Goal: Task Accomplishment & Management: Manage account settings

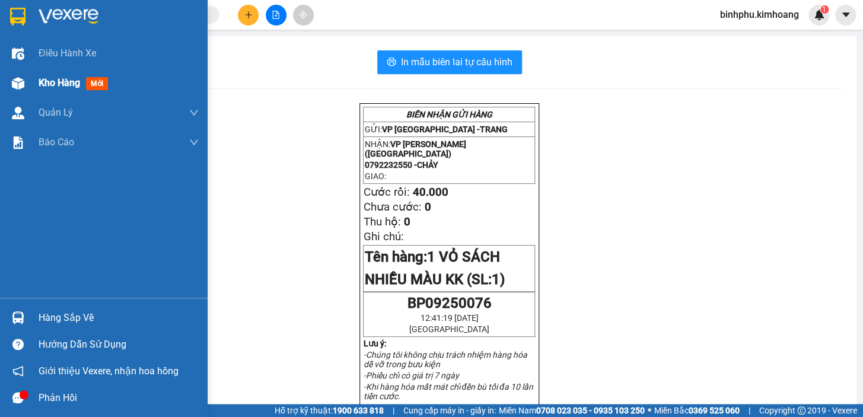
drag, startPoint x: 29, startPoint y: 90, endPoint x: 146, endPoint y: 89, distance: 117.4
click at [31, 89] on div "Kho hàng mới" at bounding box center [104, 83] width 208 height 30
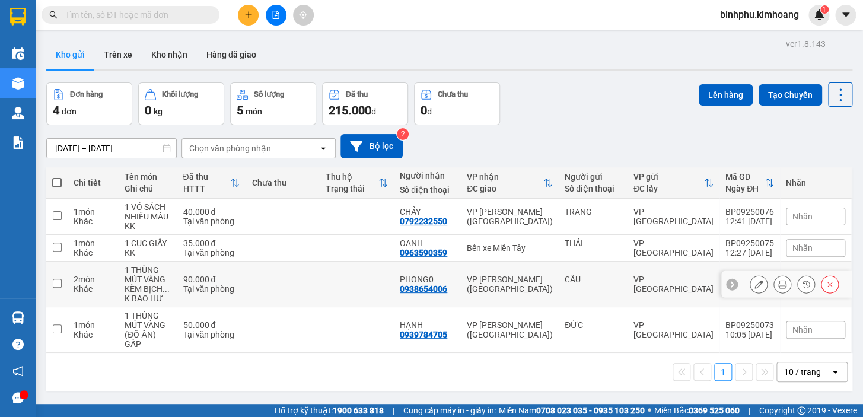
click at [363, 278] on td at bounding box center [357, 285] width 74 height 46
checkbox input "true"
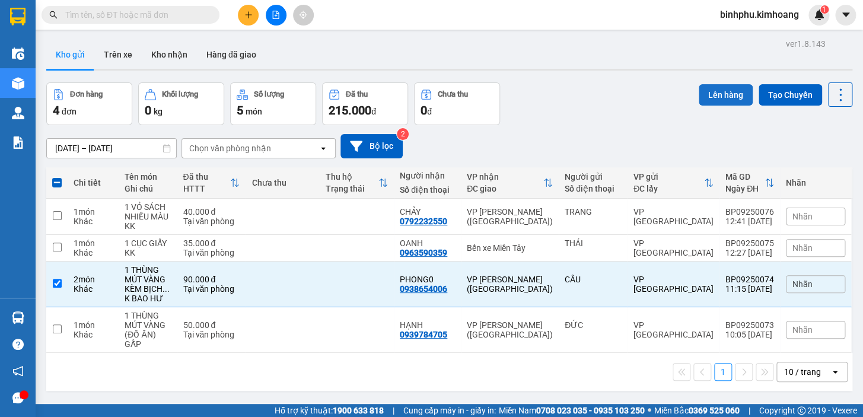
click at [718, 95] on button "Lên hàng" at bounding box center [726, 94] width 54 height 21
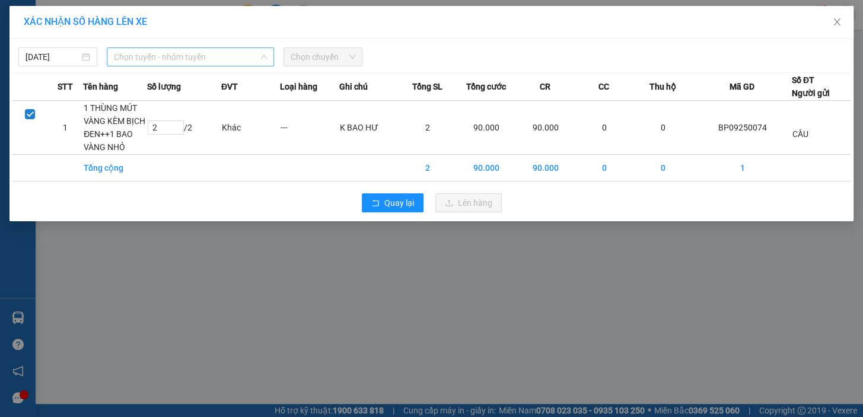
click at [241, 55] on span "Chọn tuyến - nhóm tuyến" at bounding box center [190, 57] width 153 height 18
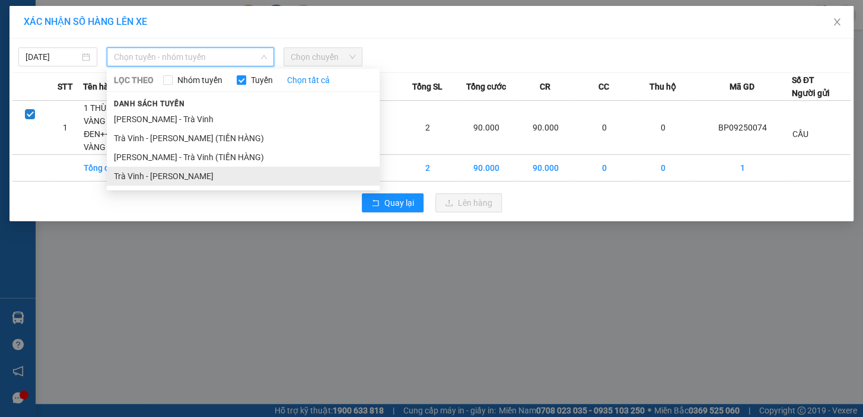
click at [186, 170] on li "Trà Vinh - [PERSON_NAME]" at bounding box center [243, 176] width 273 height 19
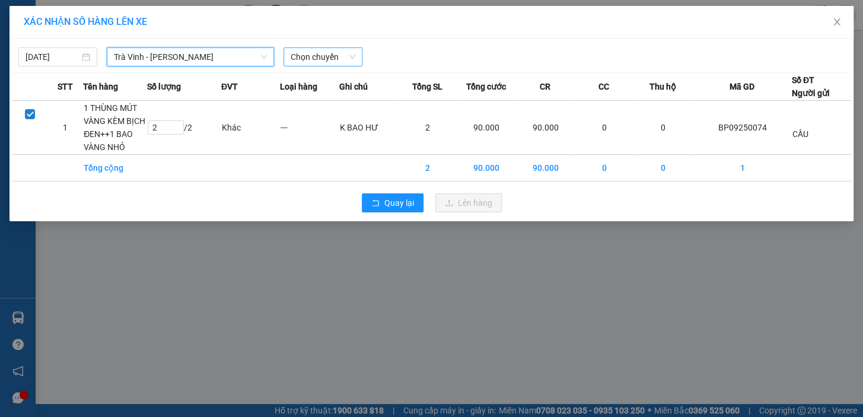
click at [336, 55] on span "Chọn chuyến" at bounding box center [323, 57] width 65 height 18
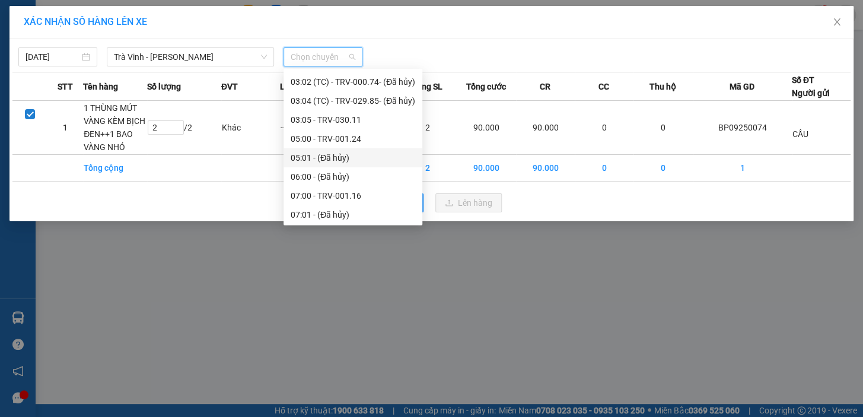
scroll to position [269, 0]
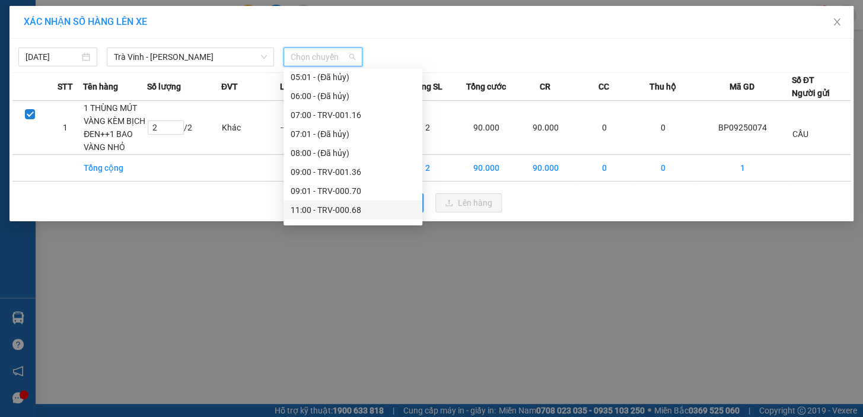
click at [304, 208] on div "11:00 - TRV-000.68" at bounding box center [353, 209] width 125 height 13
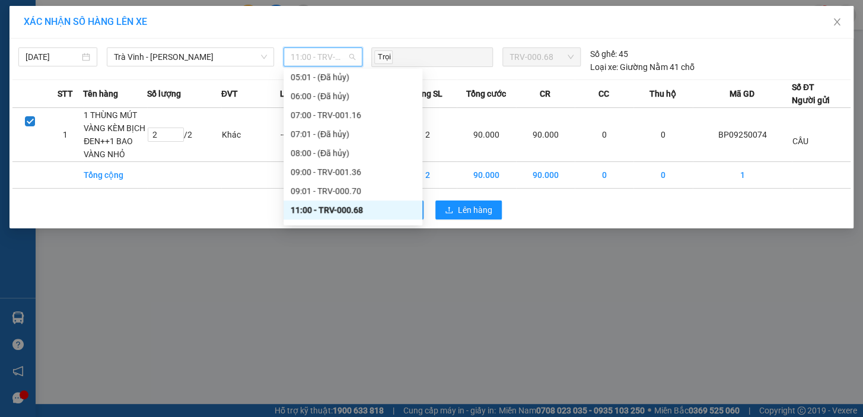
click at [340, 57] on span "11:00 - TRV-000.68" at bounding box center [323, 57] width 65 height 18
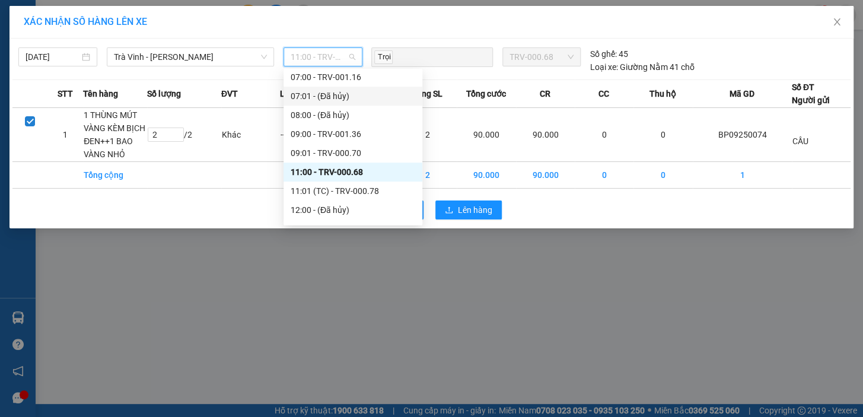
scroll to position [323, 0]
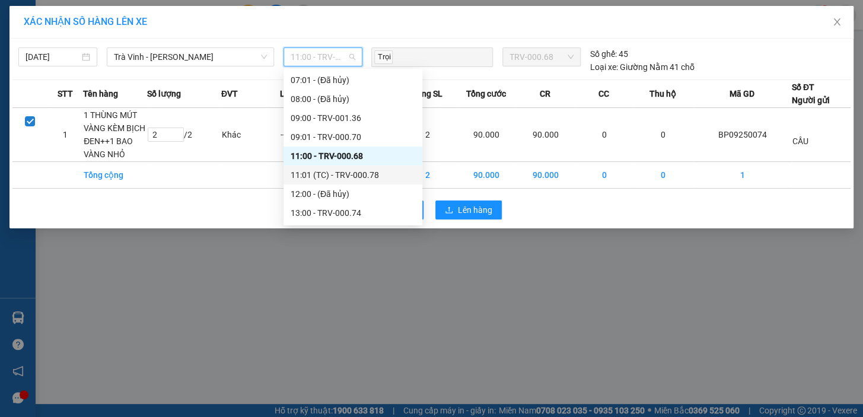
click at [325, 176] on div "11:01 (TC) - TRV-000.78" at bounding box center [353, 174] width 125 height 13
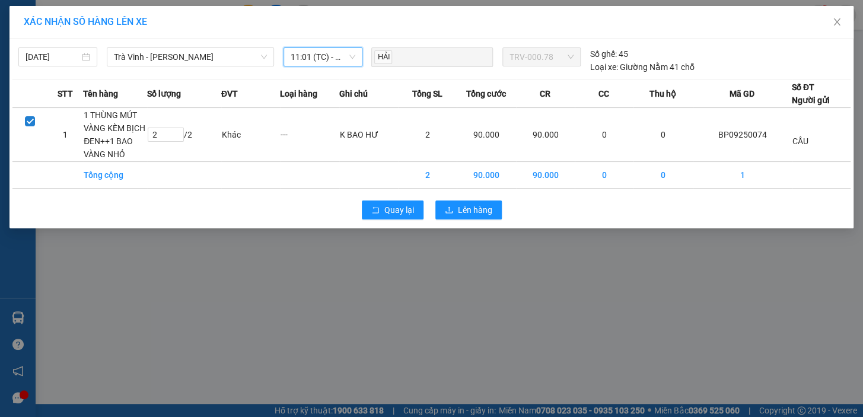
click at [339, 55] on span "11:01 (TC) - TRV-000.78" at bounding box center [323, 57] width 65 height 18
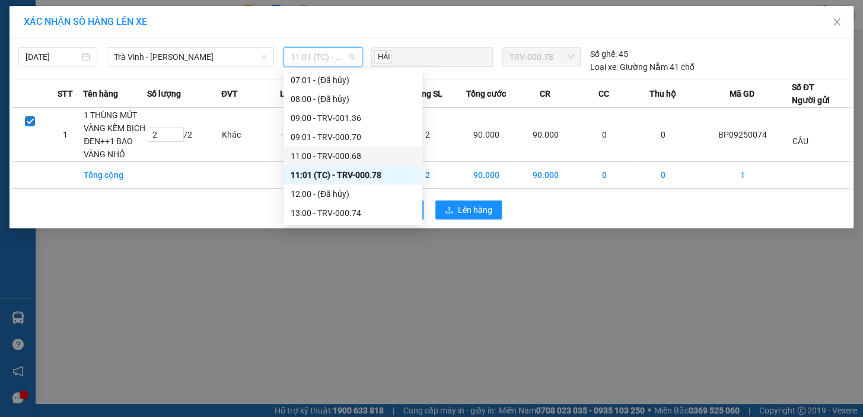
click at [320, 151] on div "11:00 - TRV-000.68" at bounding box center [353, 155] width 125 height 13
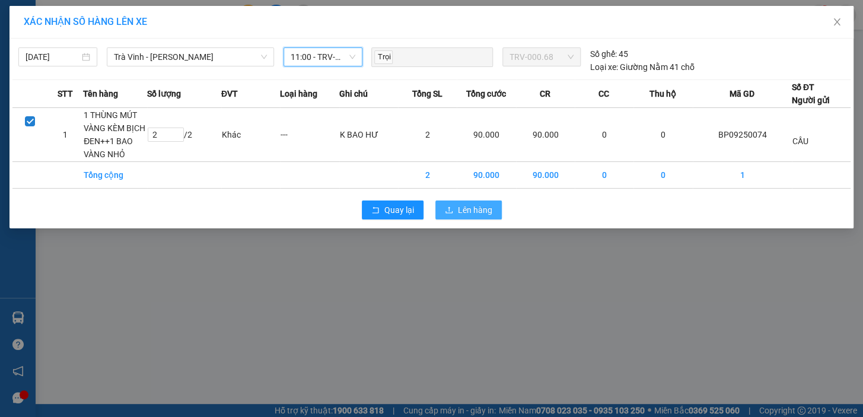
click at [458, 203] on span "Lên hàng" at bounding box center [475, 209] width 34 height 13
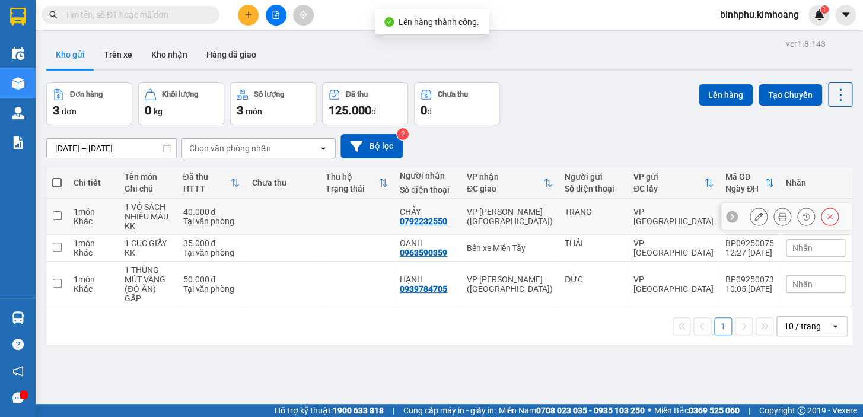
click at [380, 205] on td at bounding box center [357, 217] width 74 height 36
checkbox input "true"
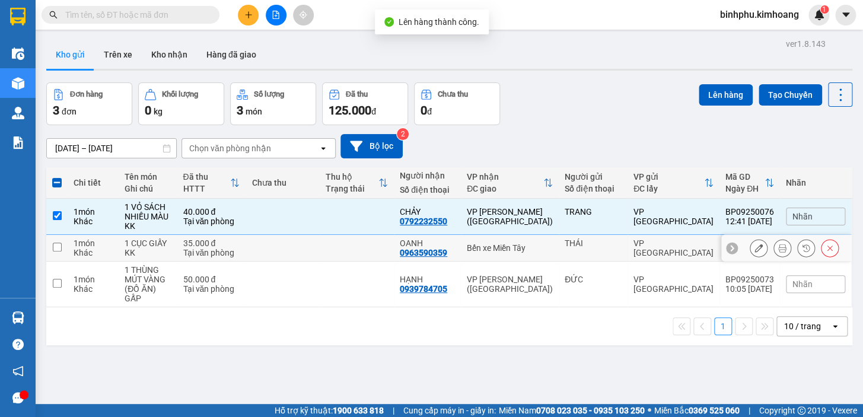
click at [361, 249] on td at bounding box center [357, 248] width 74 height 27
checkbox input "true"
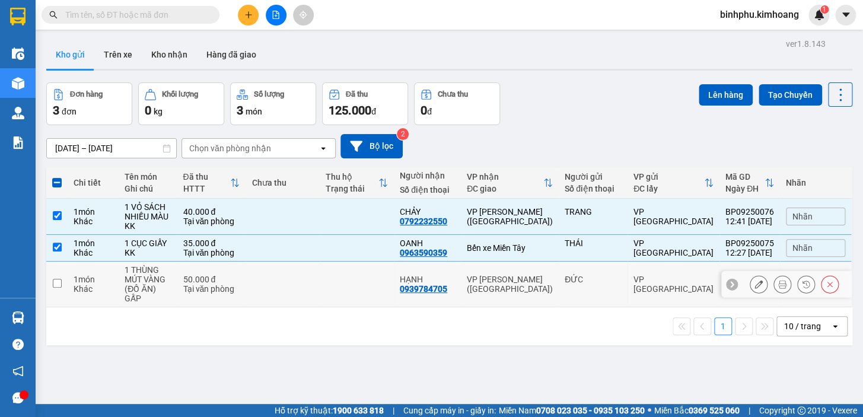
click at [366, 271] on td at bounding box center [357, 285] width 74 height 46
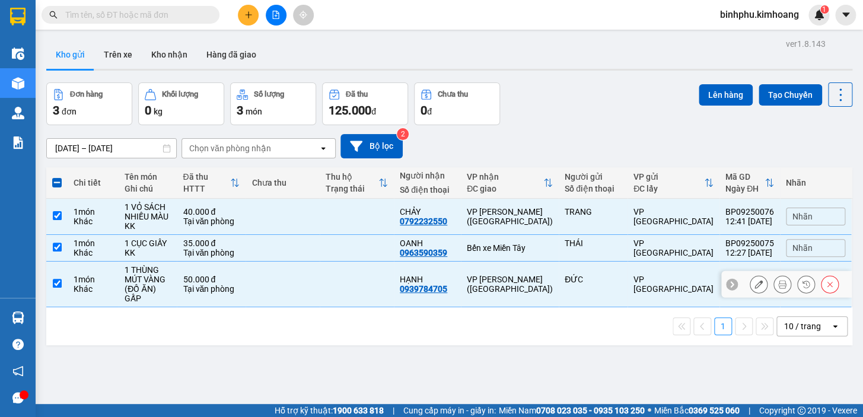
click at [270, 291] on td at bounding box center [283, 285] width 74 height 46
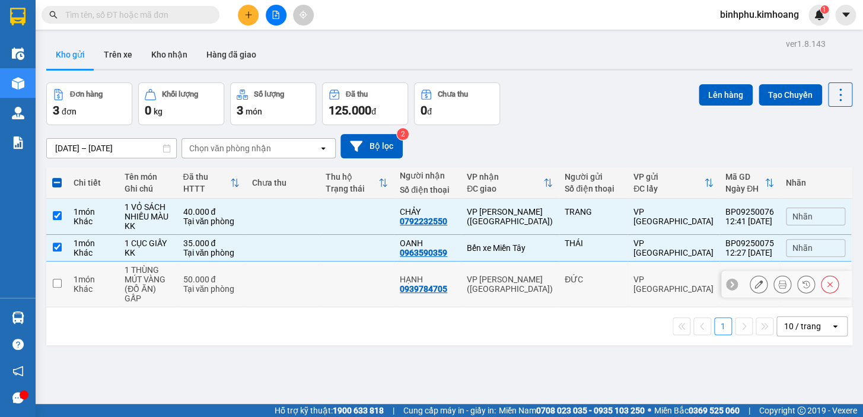
click at [270, 291] on td at bounding box center [283, 285] width 74 height 46
checkbox input "true"
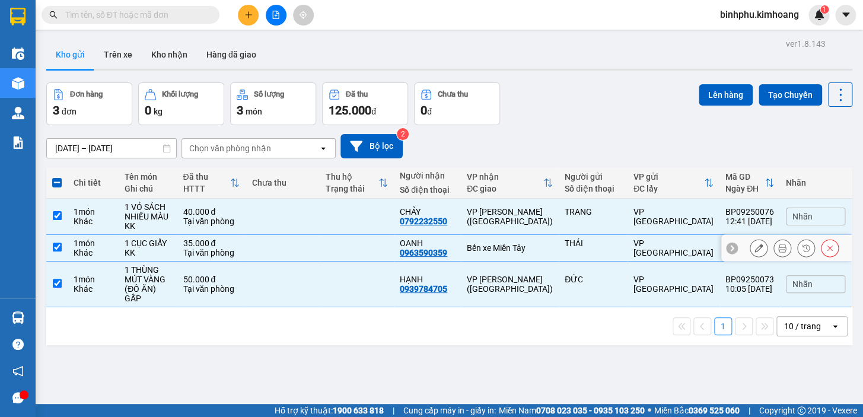
drag, startPoint x: 302, startPoint y: 253, endPoint x: 380, endPoint y: 204, distance: 91.2
click at [303, 252] on td at bounding box center [283, 248] width 74 height 27
checkbox input "false"
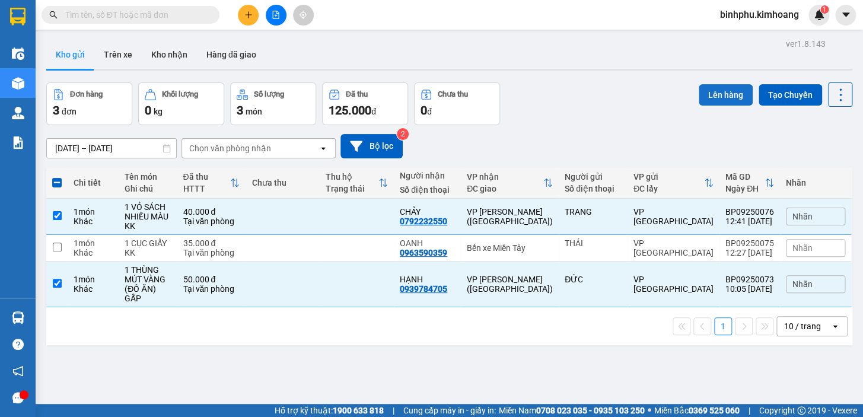
click at [716, 91] on button "Lên hàng" at bounding box center [726, 94] width 54 height 21
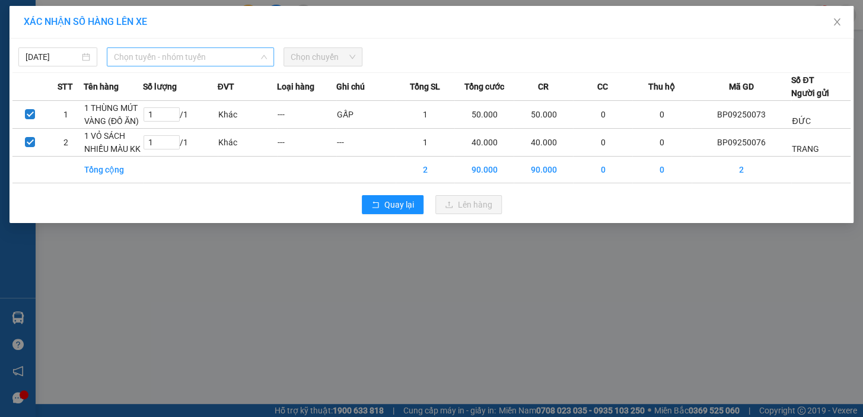
click at [249, 58] on span "Chọn tuyến - nhóm tuyến" at bounding box center [190, 57] width 153 height 18
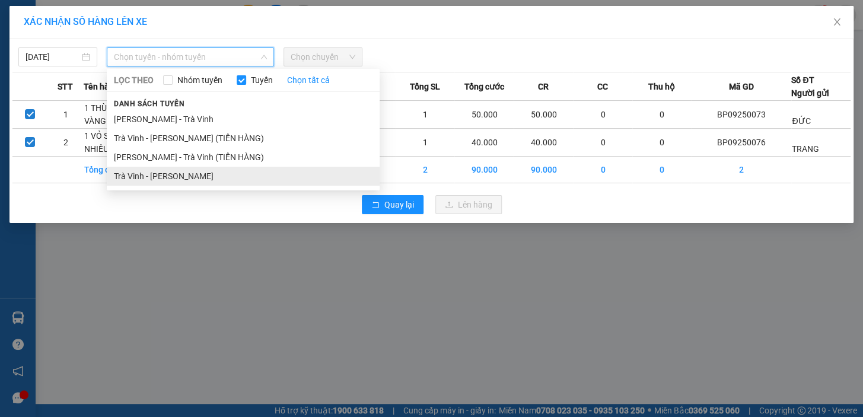
click at [179, 167] on li "Trà Vinh - [PERSON_NAME]" at bounding box center [243, 176] width 273 height 19
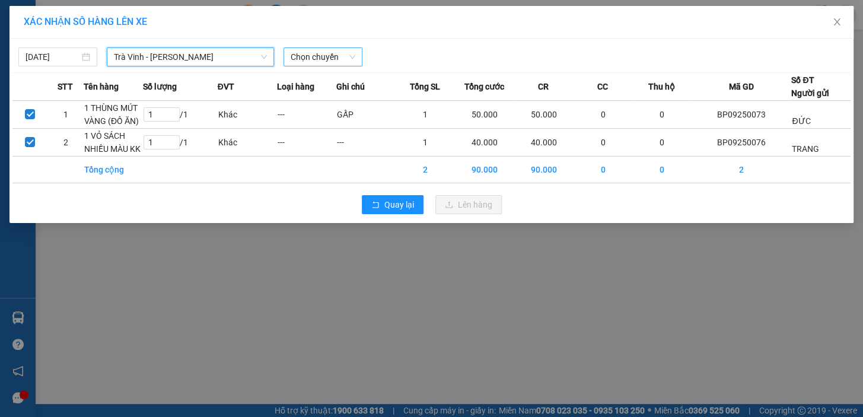
click at [333, 53] on span "Chọn chuyến" at bounding box center [323, 57] width 65 height 18
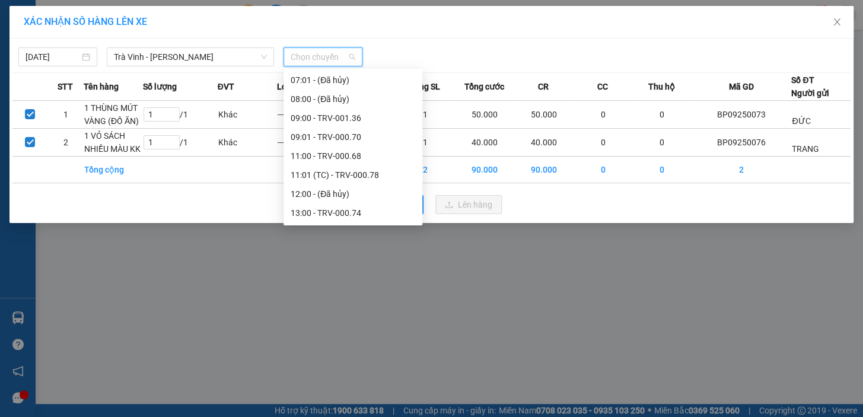
scroll to position [377, 0]
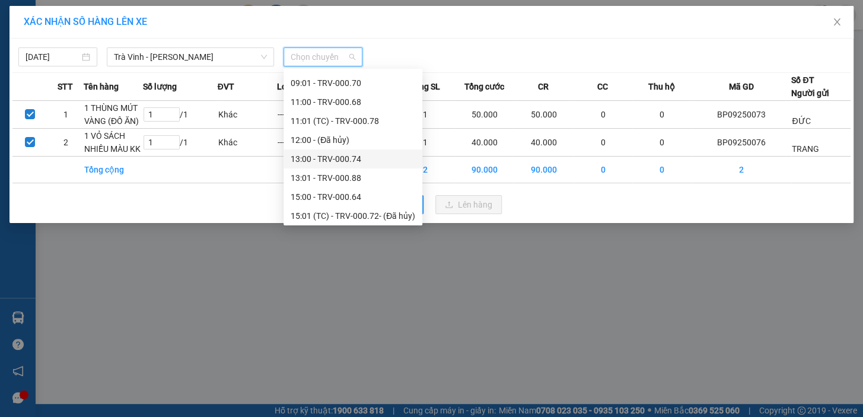
click at [317, 164] on div "13:00 - TRV-000.74" at bounding box center [353, 158] width 125 height 13
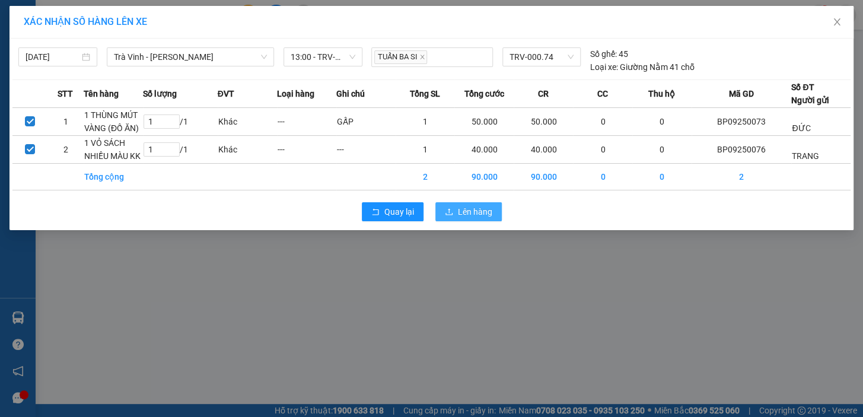
click at [468, 213] on span "Lên hàng" at bounding box center [475, 211] width 34 height 13
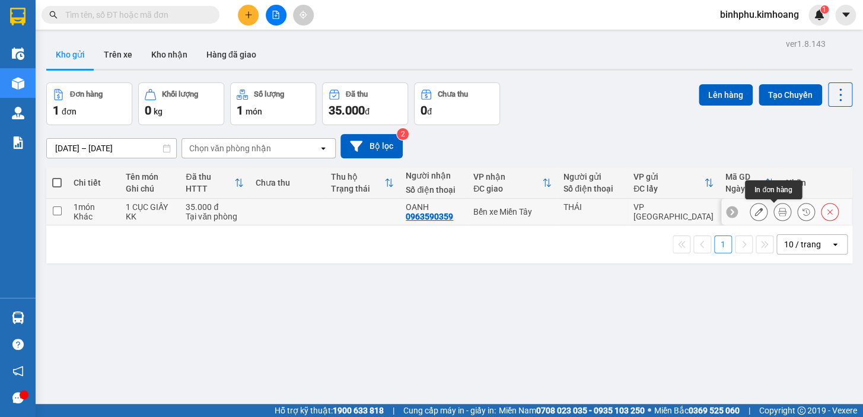
click at [774, 207] on button at bounding box center [782, 212] width 17 height 21
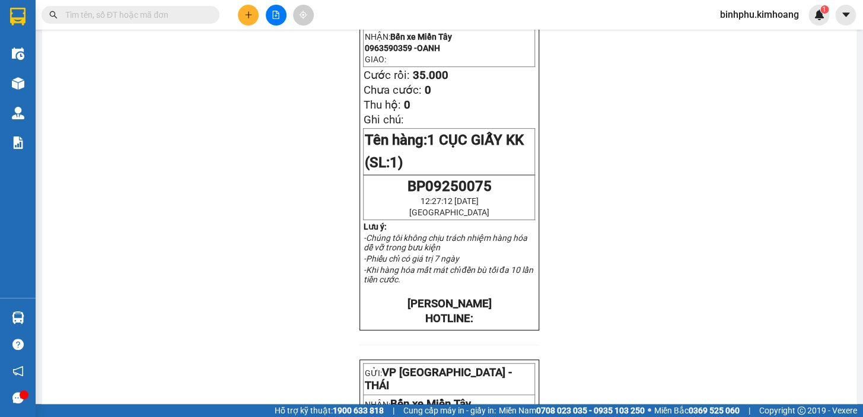
scroll to position [53, 0]
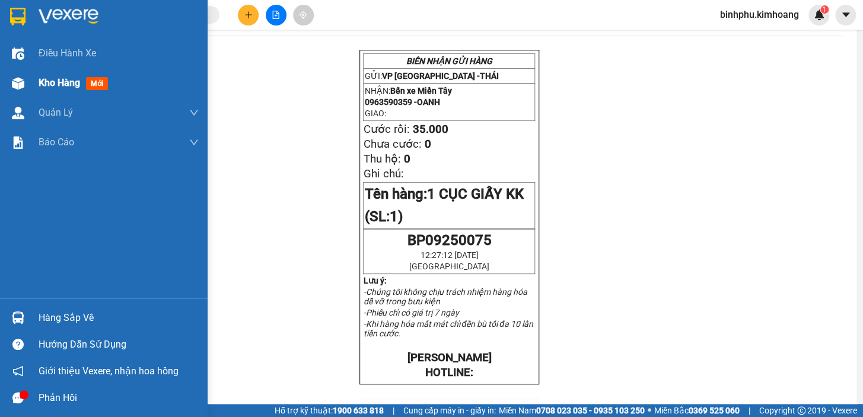
click at [18, 81] on img at bounding box center [18, 83] width 12 height 12
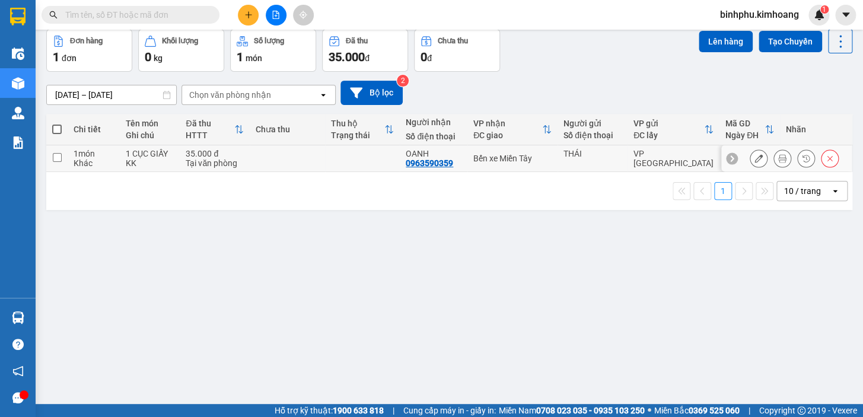
click at [297, 160] on td at bounding box center [287, 158] width 75 height 27
checkbox input "true"
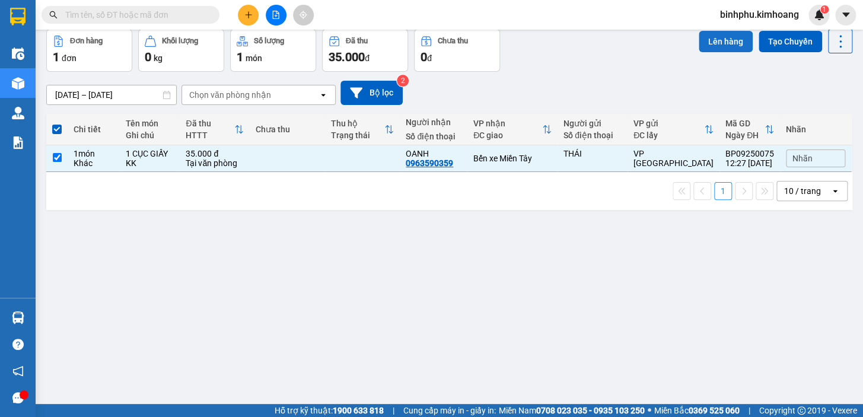
click at [702, 44] on button "Lên hàng" at bounding box center [726, 41] width 54 height 21
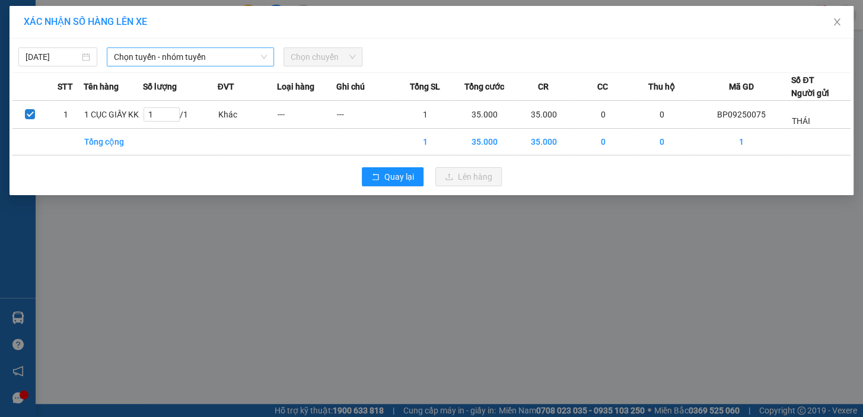
click at [237, 57] on span "Chọn tuyến - nhóm tuyến" at bounding box center [190, 57] width 153 height 18
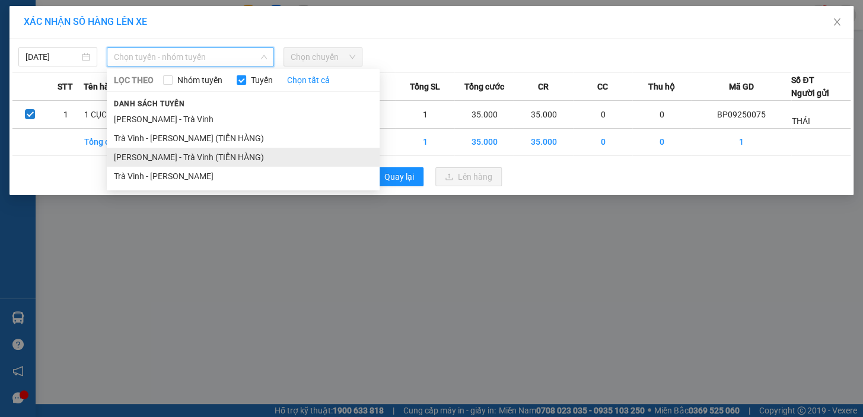
drag, startPoint x: 209, startPoint y: 166, endPoint x: 232, endPoint y: 152, distance: 27.4
click at [212, 164] on ul "[PERSON_NAME] - Trà Vinh Trà [PERSON_NAME] (TIỀN HÀNG) [PERSON_NAME] - Trà Vinh…" at bounding box center [243, 148] width 273 height 76
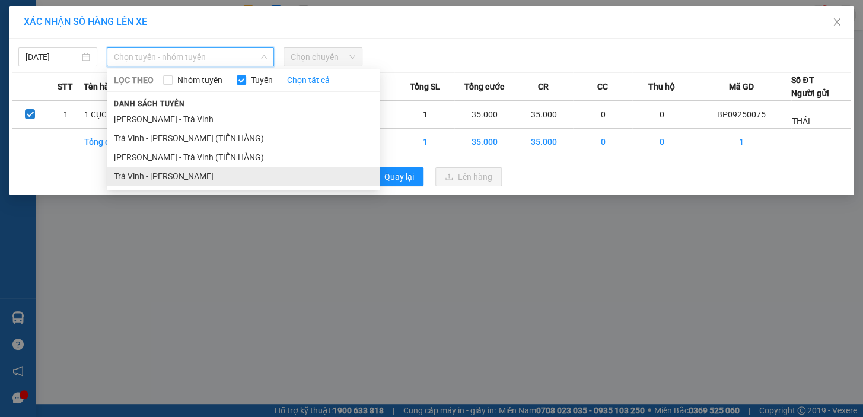
click at [202, 173] on li "Trà Vinh - [PERSON_NAME]" at bounding box center [243, 176] width 273 height 19
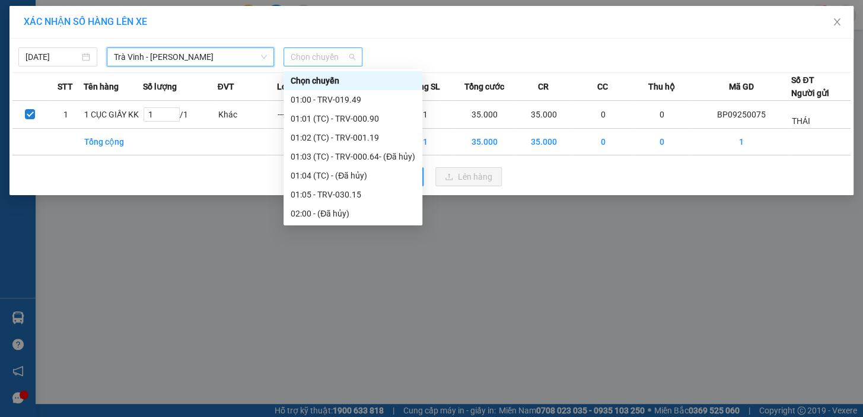
click at [338, 60] on span "Chọn chuyến" at bounding box center [323, 57] width 65 height 18
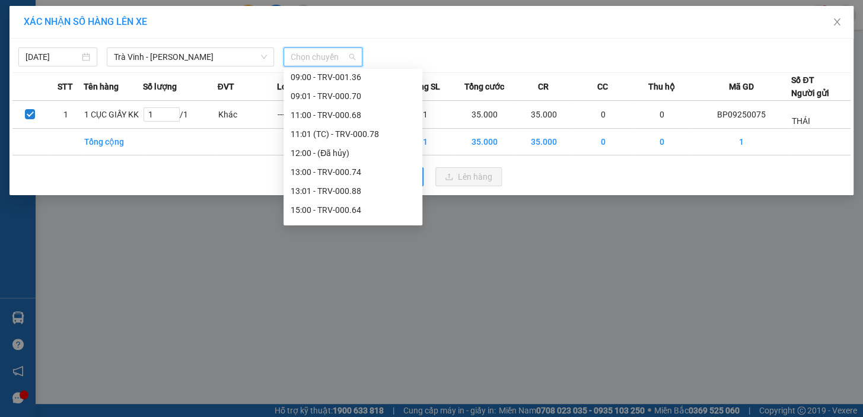
scroll to position [377, 0]
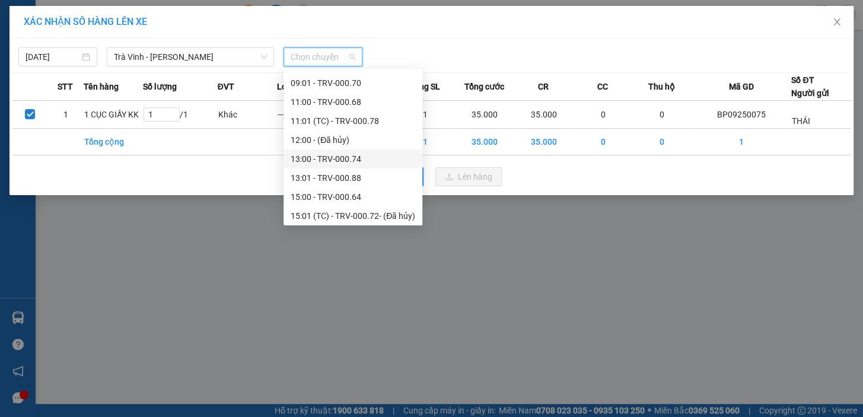
click at [307, 164] on div "13:00 - TRV-000.74" at bounding box center [353, 158] width 125 height 13
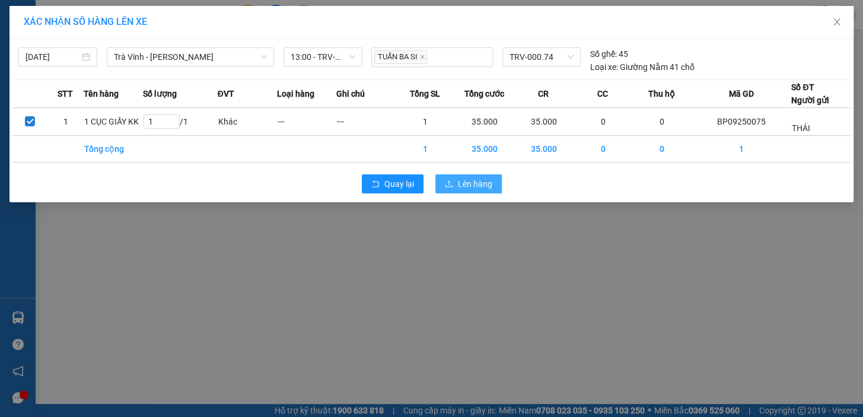
click at [481, 182] on span "Lên hàng" at bounding box center [475, 183] width 34 height 13
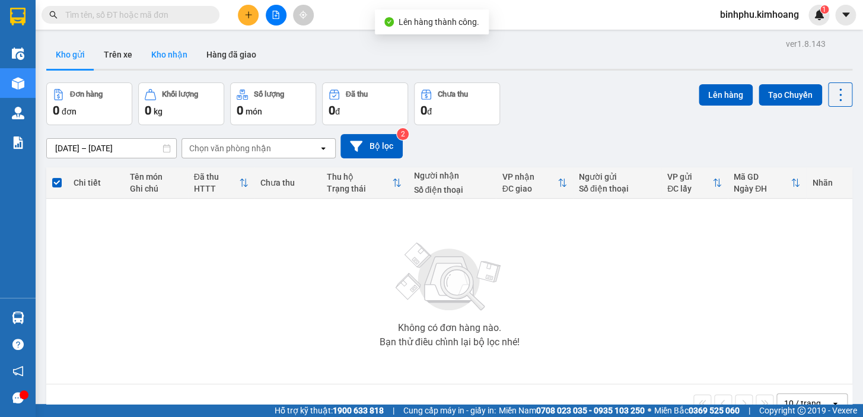
click at [148, 61] on button "Kho nhận" at bounding box center [169, 54] width 55 height 28
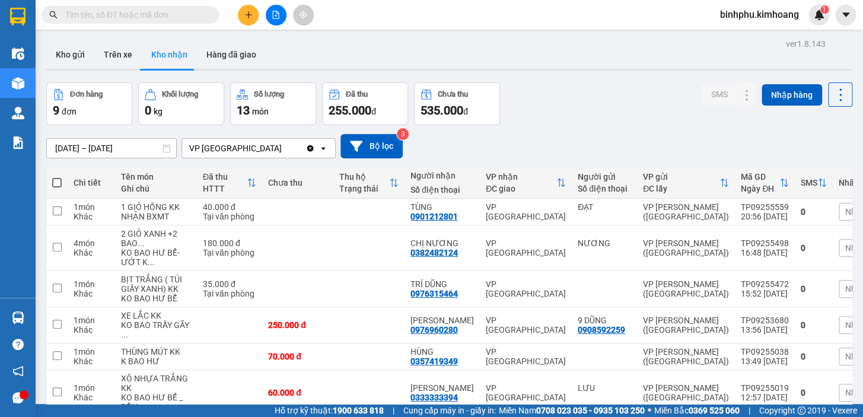
click at [120, 21] on span at bounding box center [131, 15] width 178 height 18
click at [130, 17] on input "text" at bounding box center [135, 14] width 140 height 13
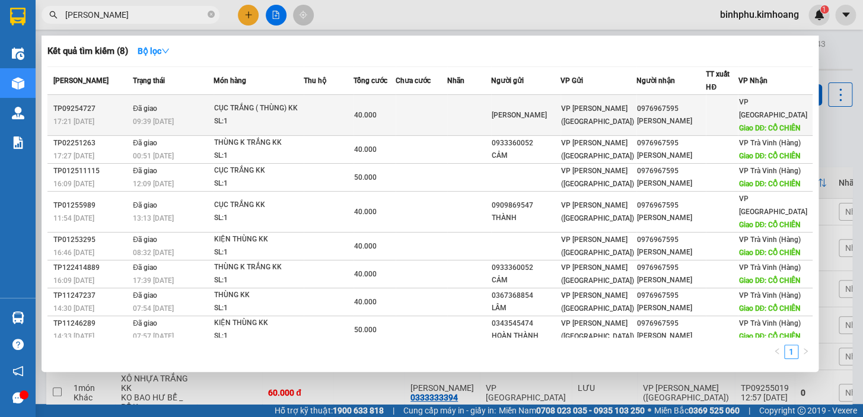
type input "[PERSON_NAME]"
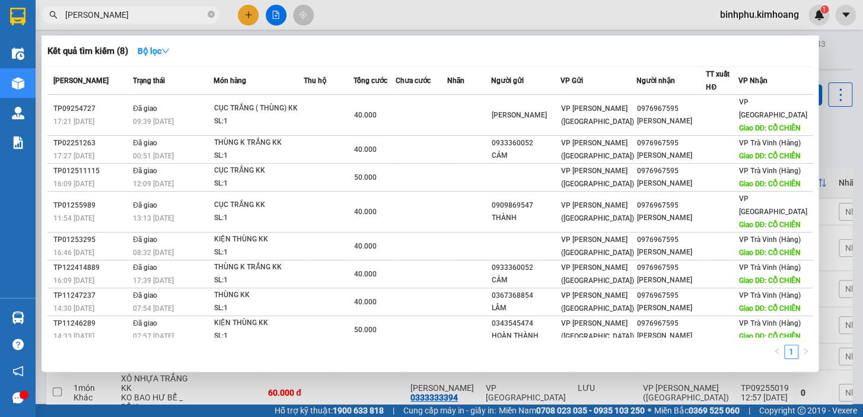
click at [585, 124] on span "VP [PERSON_NAME] ([GEOGRAPHIC_DATA])" at bounding box center [597, 114] width 73 height 21
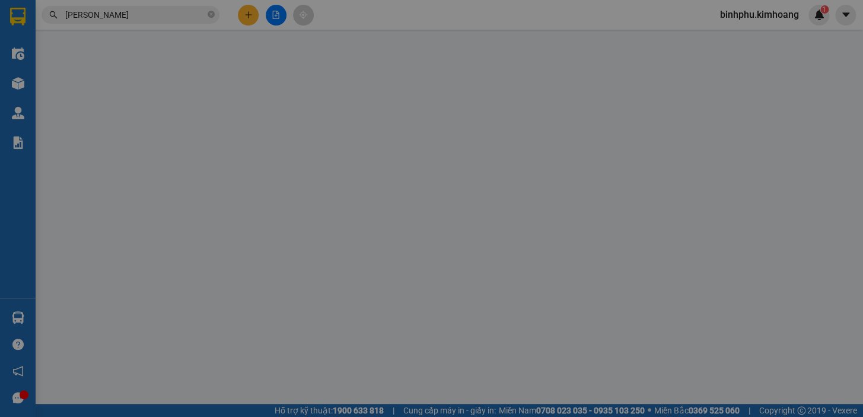
type input "[PERSON_NAME]"
type input "0976967595"
type input "[PERSON_NAME]"
type input "CỔ CHIÊN"
type input "40.000"
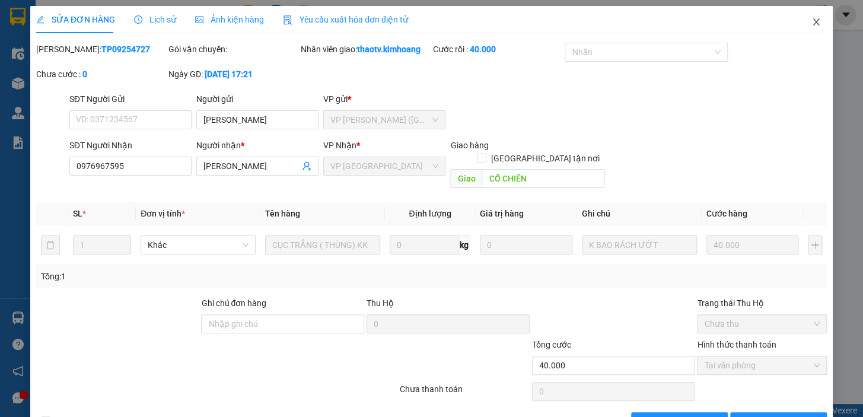
click at [811, 27] on icon "close" at bounding box center [815, 21] width 9 height 9
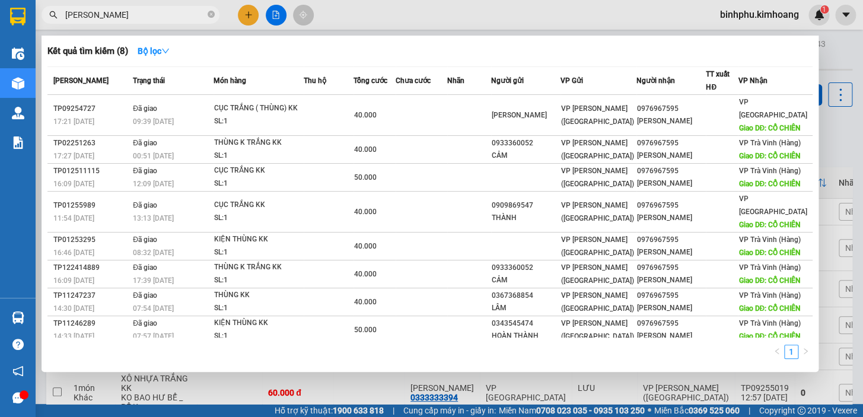
click at [141, 13] on input "[PERSON_NAME]" at bounding box center [135, 14] width 140 height 13
click at [231, 372] on div "Kết quả tìm kiếm ( 8 ) Bộ lọc Mã ĐH Trạng thái Món hàng Thu hộ Tổng cước Chưa c…" at bounding box center [430, 204] width 777 height 336
click at [238, 388] on div at bounding box center [431, 208] width 863 height 417
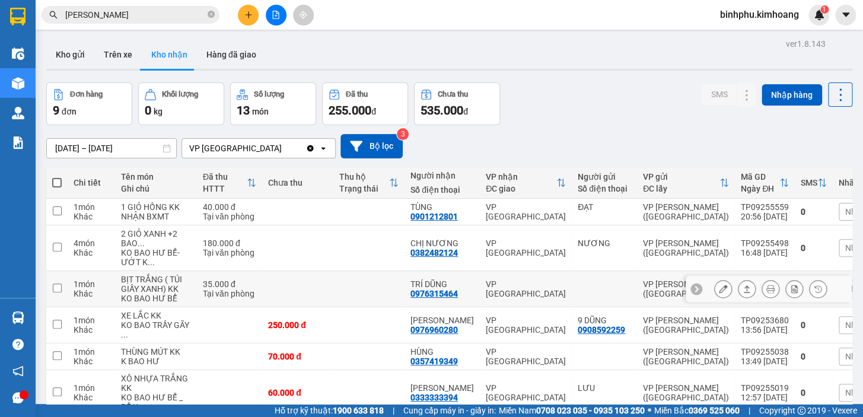
scroll to position [53, 0]
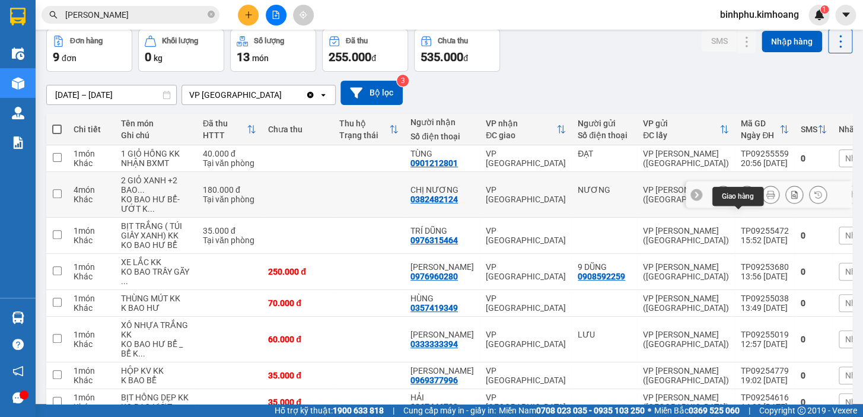
click at [742, 199] on icon at bounding box center [746, 194] width 8 height 8
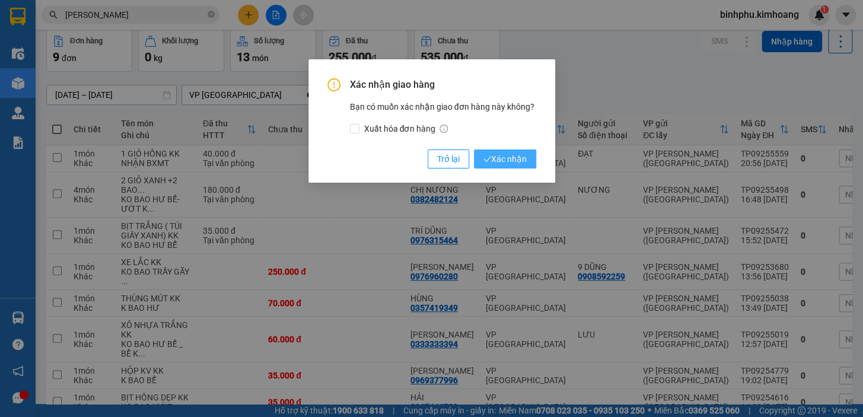
click at [512, 150] on button "Xác nhận" at bounding box center [505, 158] width 62 height 19
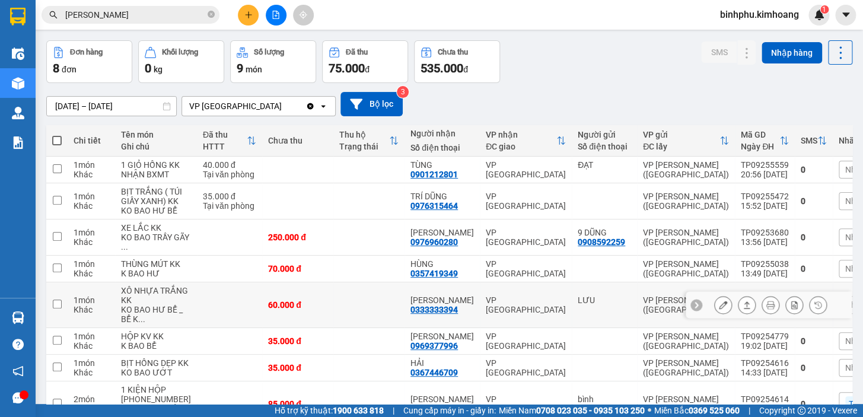
scroll to position [22, 0]
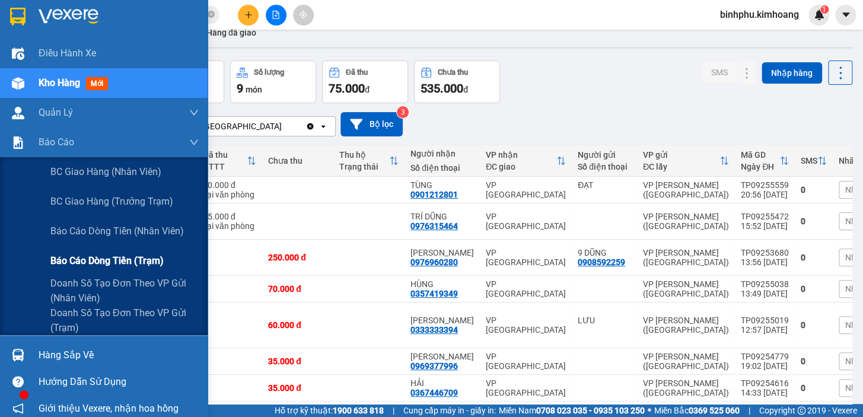
click at [73, 252] on div "Báo cáo dòng tiền (trạm)" at bounding box center [124, 261] width 148 height 30
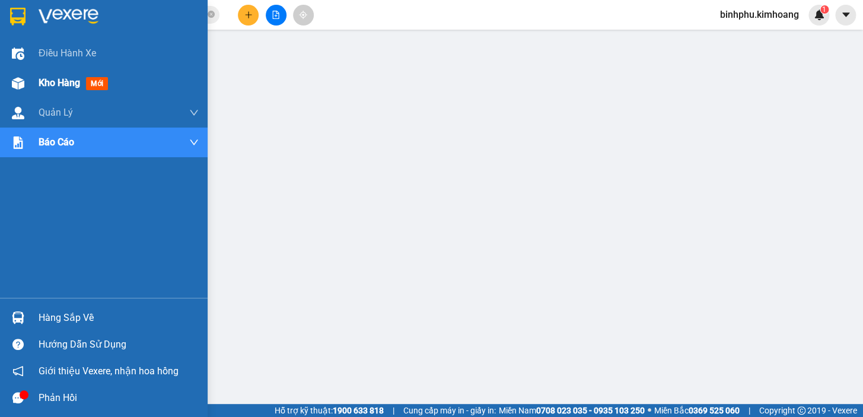
click at [45, 94] on div "Kho hàng mới" at bounding box center [119, 83] width 160 height 30
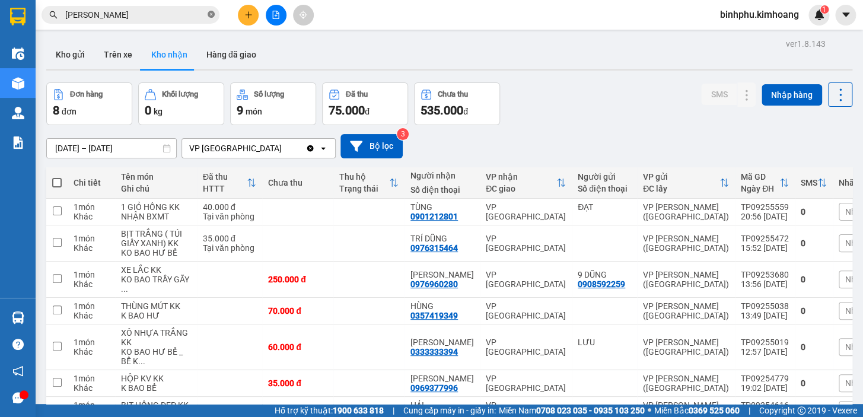
click at [208, 14] on icon "close-circle" at bounding box center [211, 14] width 7 height 7
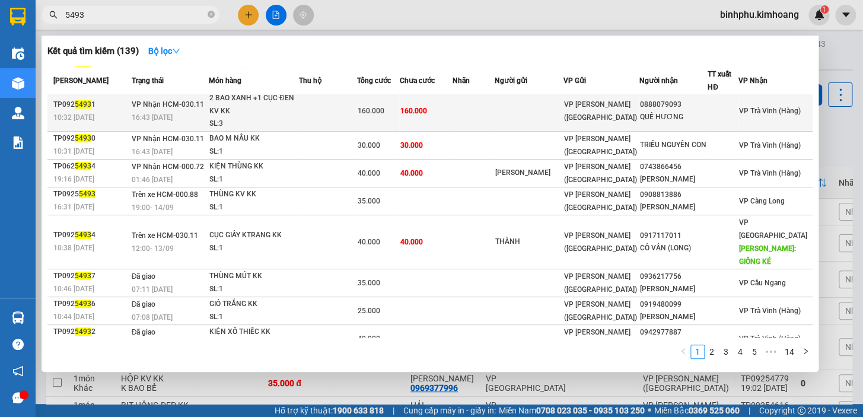
scroll to position [59, 0]
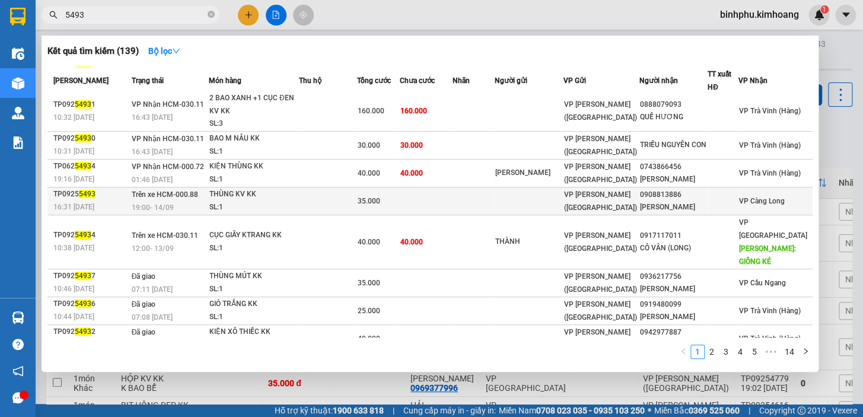
type input "5493"
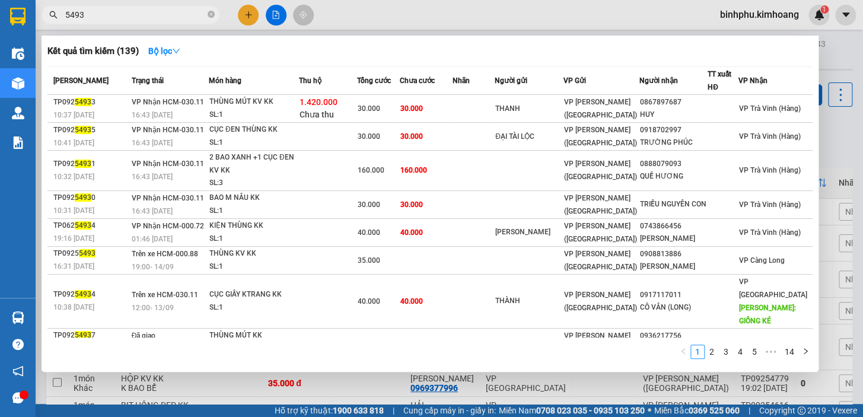
click at [607, 209] on div "VP [PERSON_NAME] ([GEOGRAPHIC_DATA])" at bounding box center [600, 205] width 75 height 26
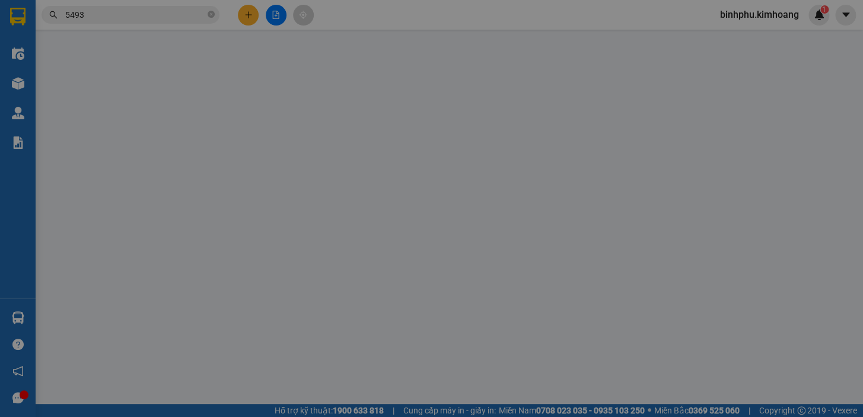
type input "TRIỀU NGUYÊN CON"
type input "30.000"
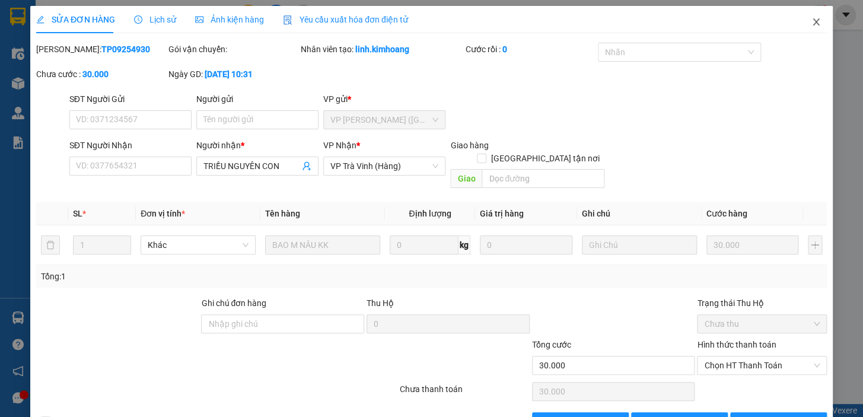
click at [811, 24] on icon "close" at bounding box center [815, 21] width 9 height 9
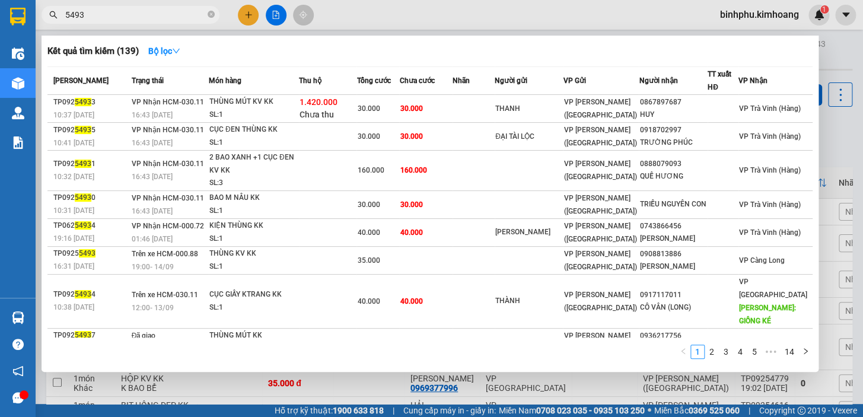
drag, startPoint x: 167, startPoint y: 14, endPoint x: 176, endPoint y: 25, distance: 13.9
click at [167, 16] on input "5493" at bounding box center [135, 14] width 140 height 13
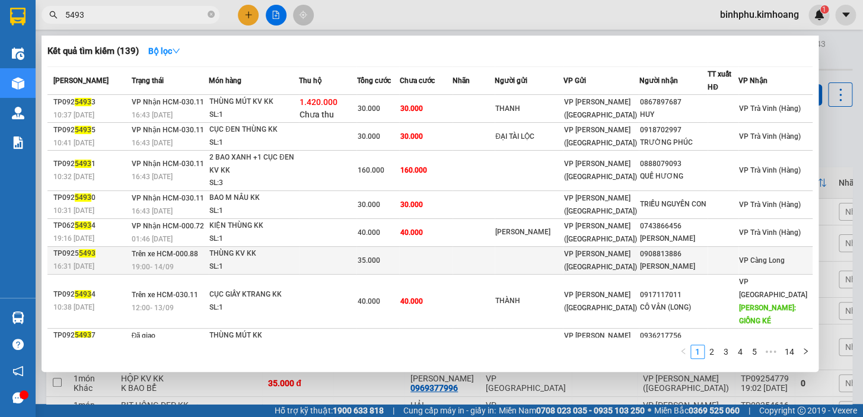
click at [479, 259] on td at bounding box center [473, 260] width 42 height 28
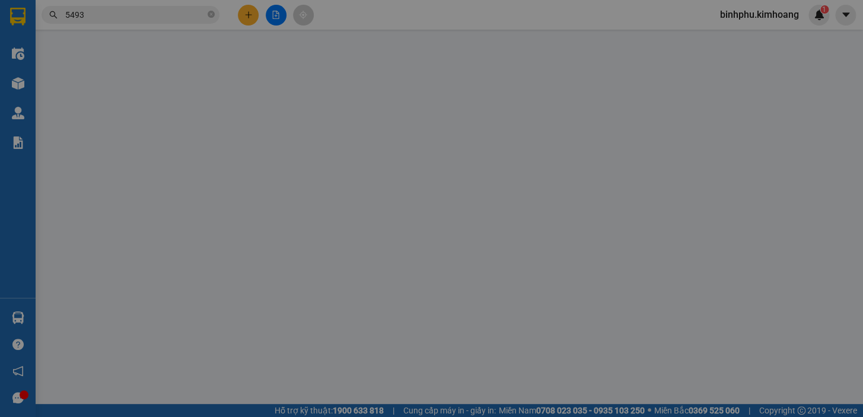
type input "0908813886"
type input "[PERSON_NAME]"
type input "35.000"
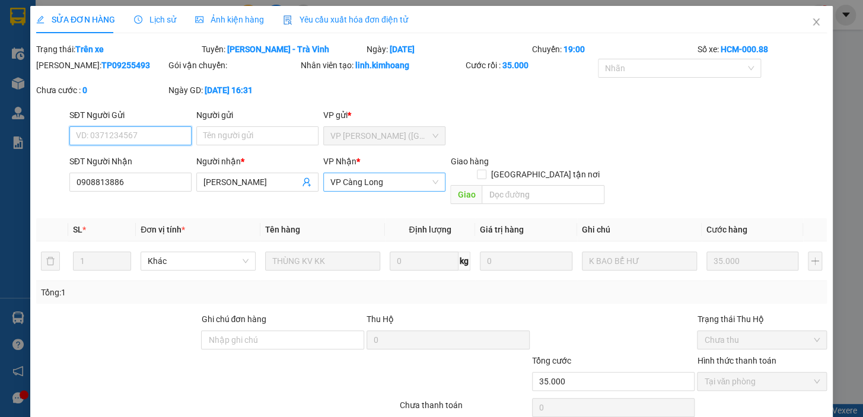
click at [384, 182] on span "VP Càng Long" at bounding box center [384, 182] width 108 height 18
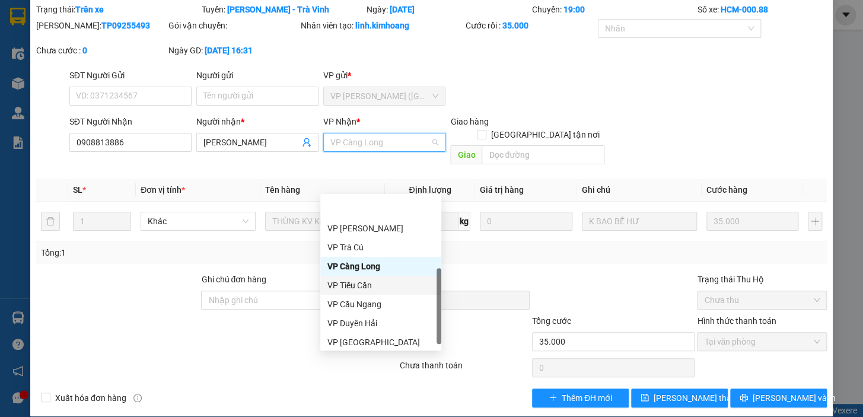
scroll to position [90, 0]
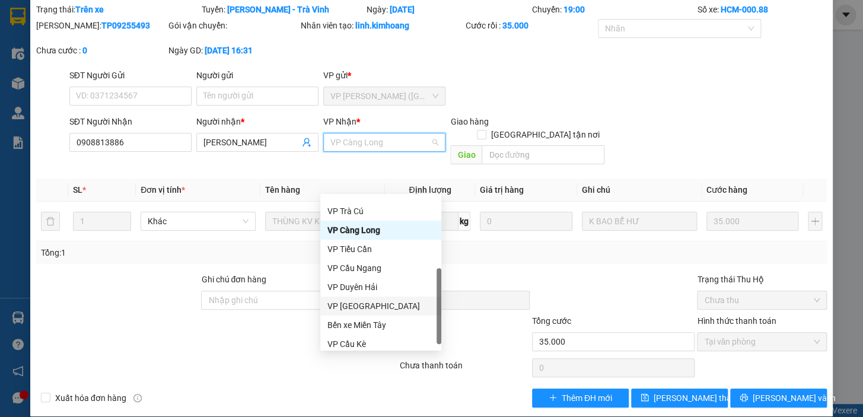
click at [367, 301] on div "VP [GEOGRAPHIC_DATA]" at bounding box center [380, 305] width 107 height 13
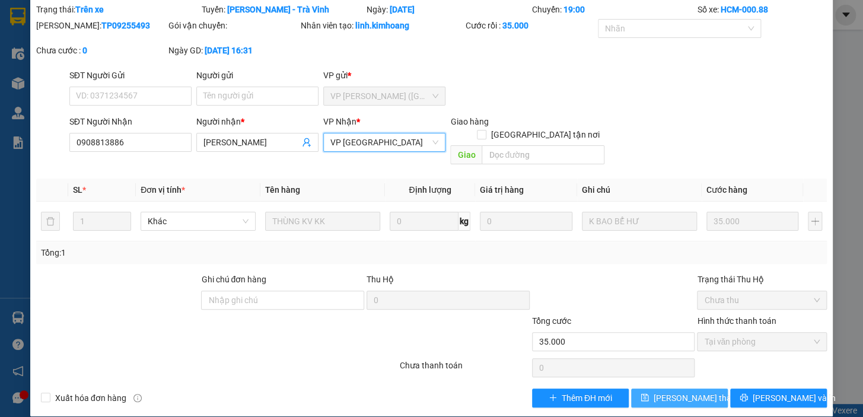
click at [659, 391] on span "[PERSON_NAME] thay đổi" at bounding box center [701, 397] width 95 height 13
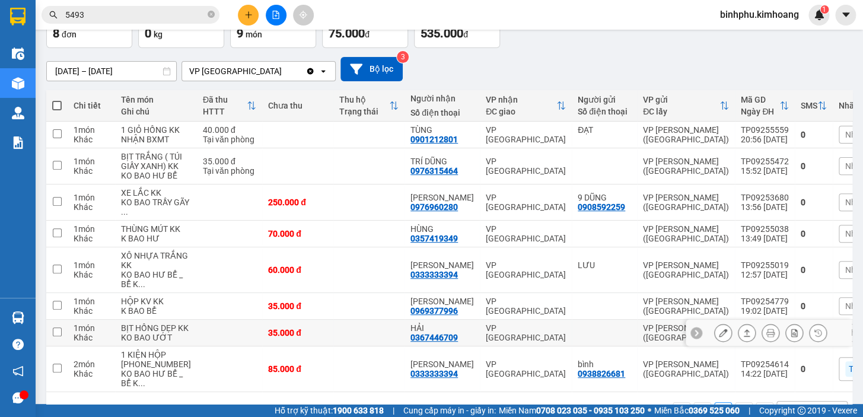
scroll to position [76, 0]
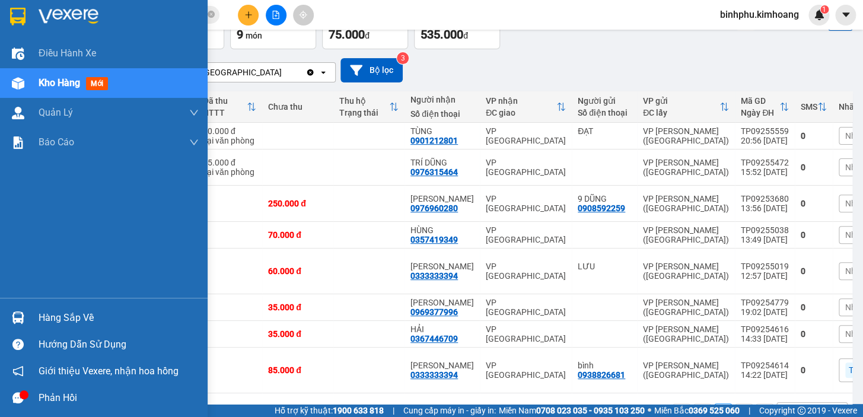
click at [30, 307] on div "Hàng sắp về" at bounding box center [104, 317] width 208 height 27
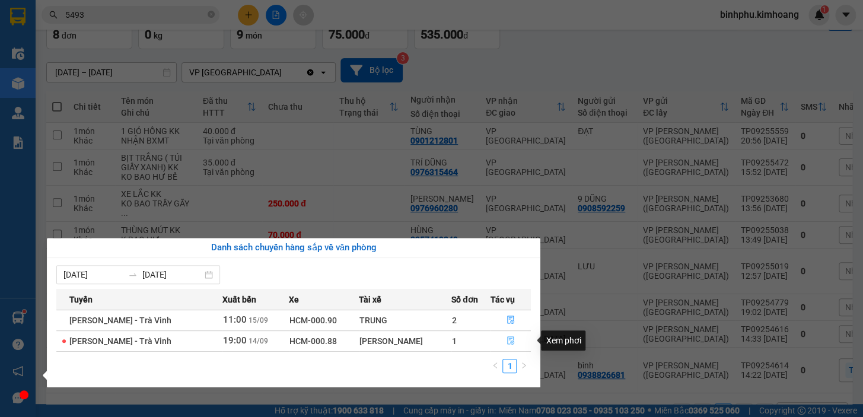
click at [496, 337] on button "button" at bounding box center [510, 341] width 40 height 19
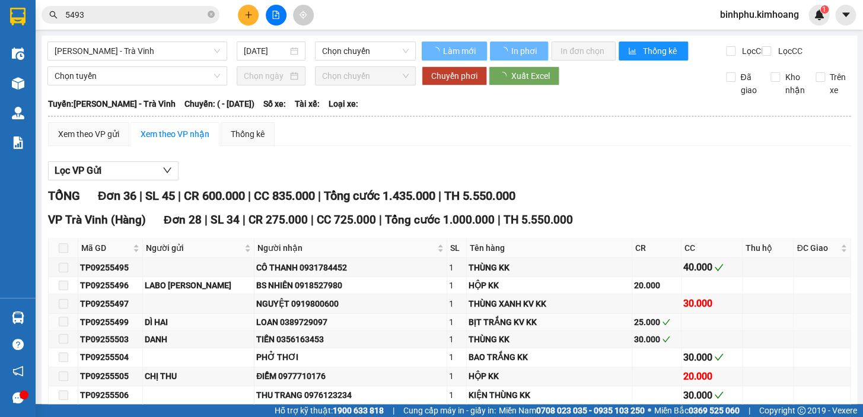
type input "[DATE]"
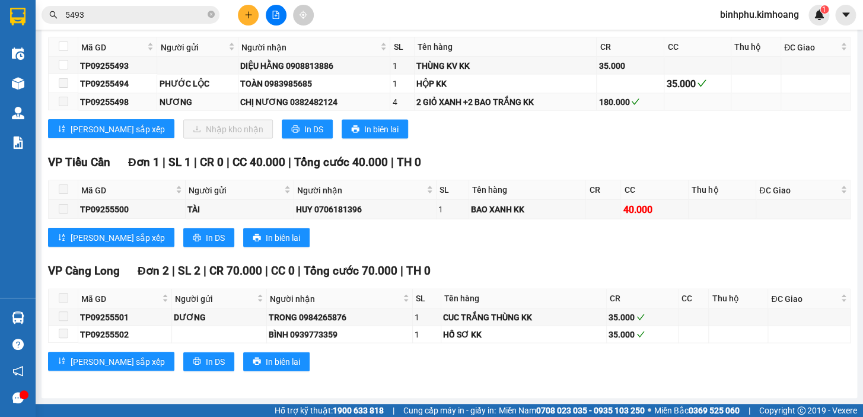
scroll to position [938, 0]
click at [63, 62] on input "checkbox" at bounding box center [63, 64] width 9 height 9
checkbox input "true"
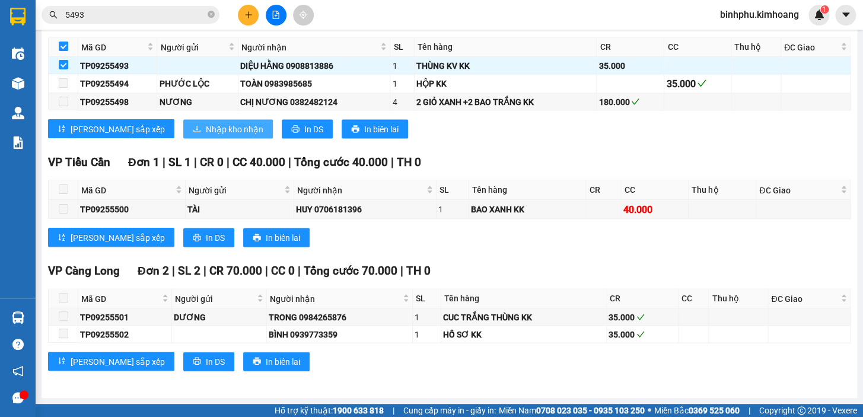
click at [183, 122] on button "Nhập kho nhận" at bounding box center [228, 128] width 90 height 19
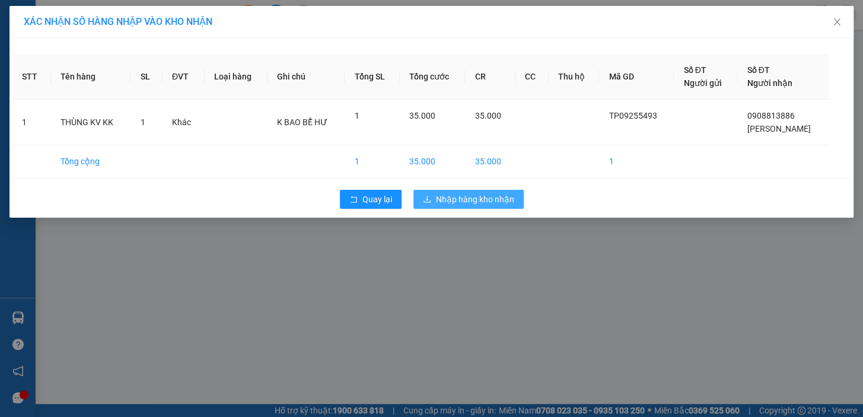
click at [449, 190] on button "Nhập hàng kho nhận" at bounding box center [468, 199] width 110 height 19
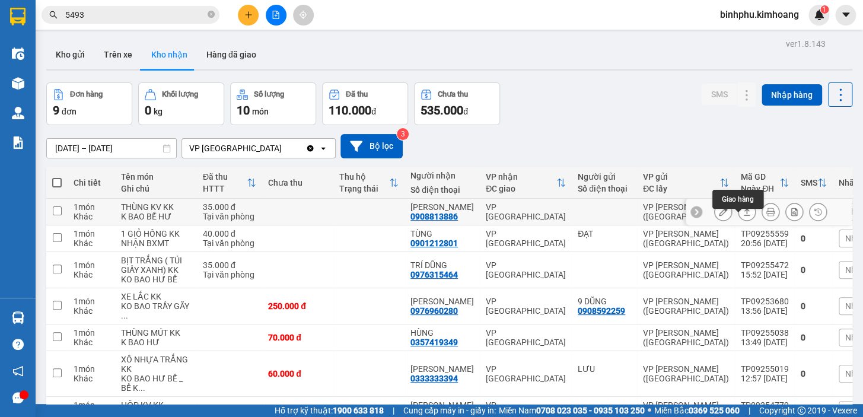
click at [742, 216] on icon at bounding box center [746, 212] width 8 height 8
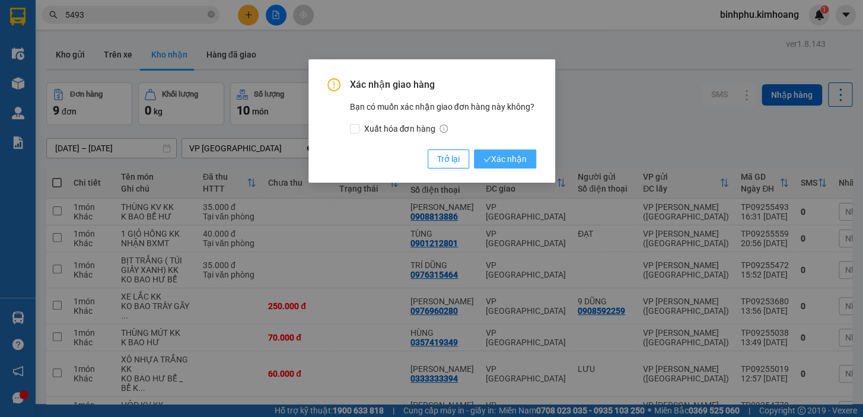
click at [500, 156] on span "Xác nhận" at bounding box center [504, 158] width 43 height 13
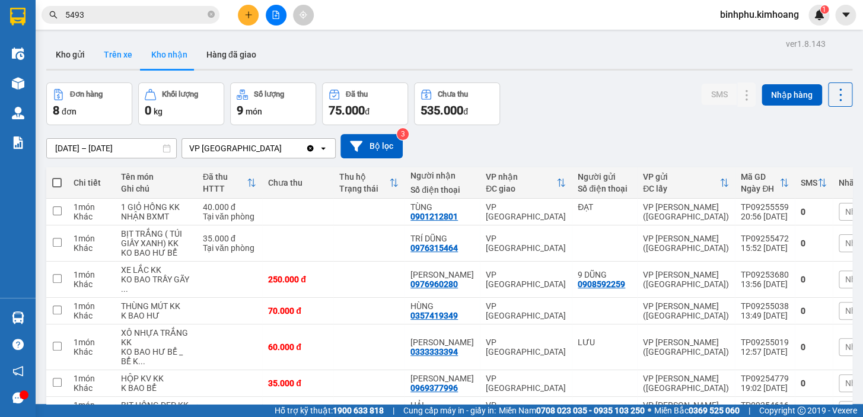
click at [130, 52] on button "Trên xe" at bounding box center [117, 54] width 47 height 28
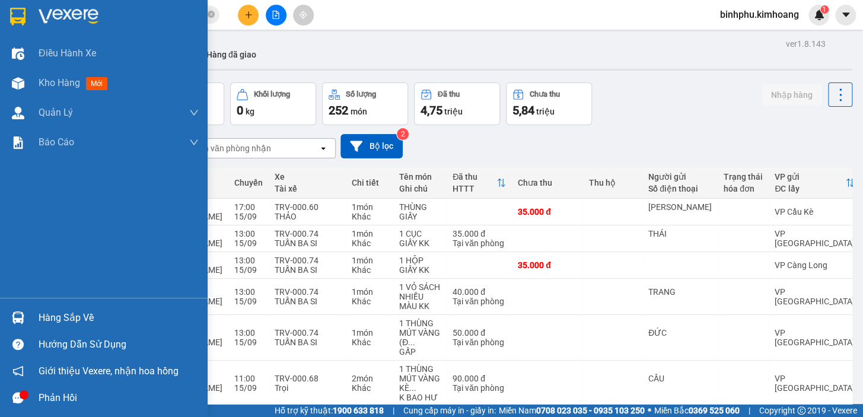
click at [33, 301] on div "Hàng sắp về Hướng dẫn sử dụng Giới thiệu Vexere, nhận hoa hồng Phản hồi" at bounding box center [104, 354] width 208 height 113
click at [39, 309] on div "Hàng sắp về" at bounding box center [119, 318] width 160 height 18
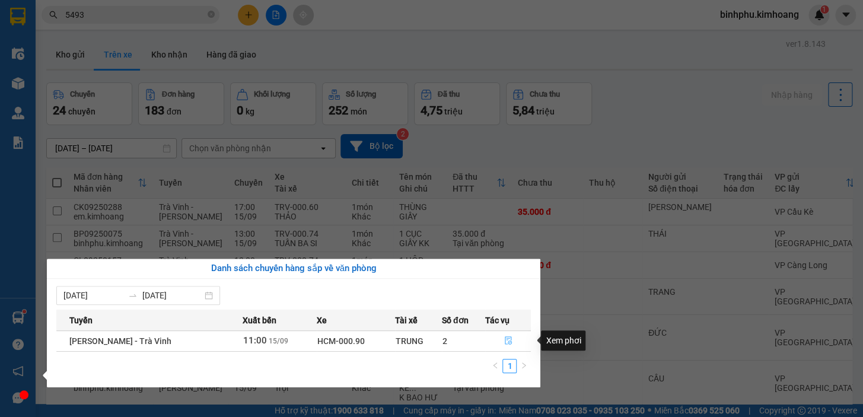
click at [505, 332] on button "button" at bounding box center [508, 341] width 44 height 19
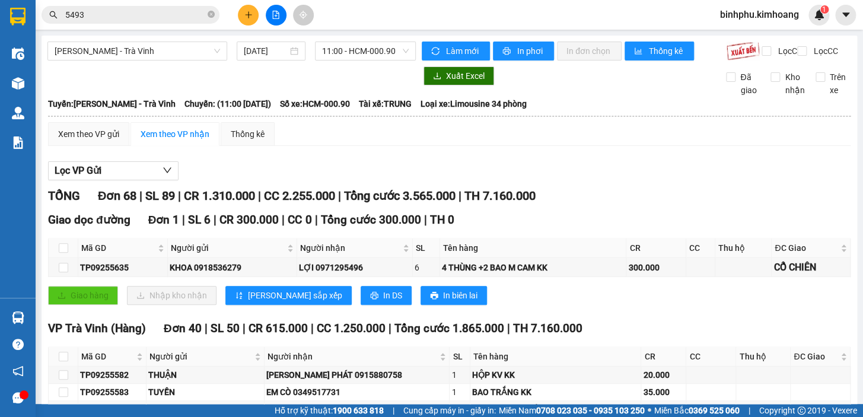
type input "[DATE]"
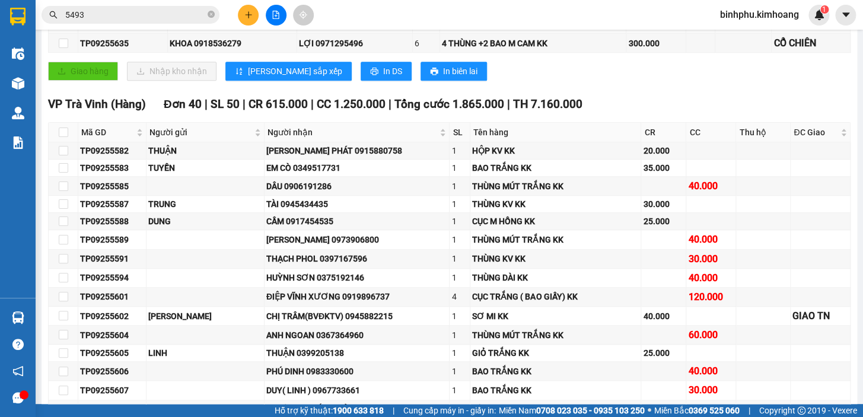
scroll to position [83, 0]
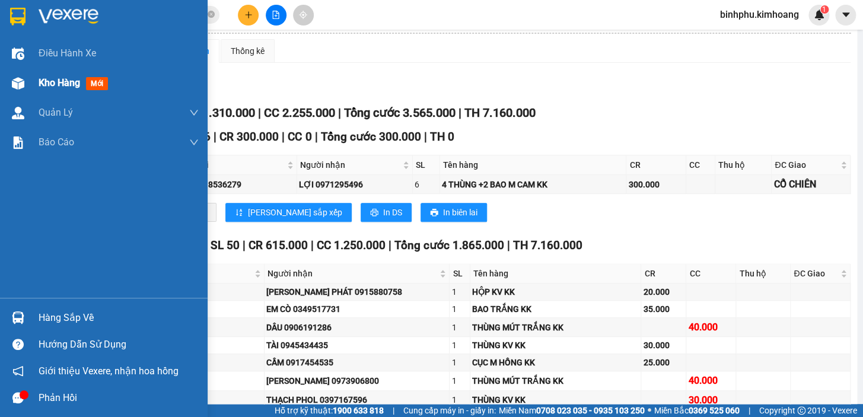
click at [39, 90] on div "Kho hàng mới" at bounding box center [119, 83] width 160 height 30
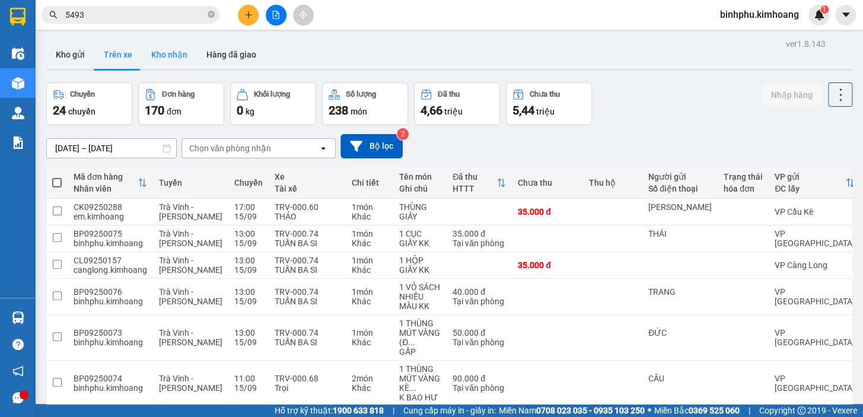
click at [160, 65] on button "Kho nhận" at bounding box center [169, 54] width 55 height 28
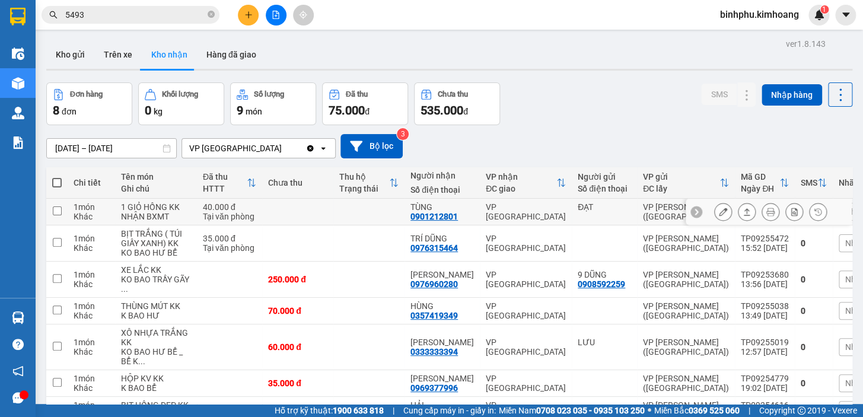
drag, startPoint x: 521, startPoint y: 224, endPoint x: 468, endPoint y: 297, distance: 89.6
click at [521, 221] on div "VP [GEOGRAPHIC_DATA]" at bounding box center [526, 211] width 80 height 19
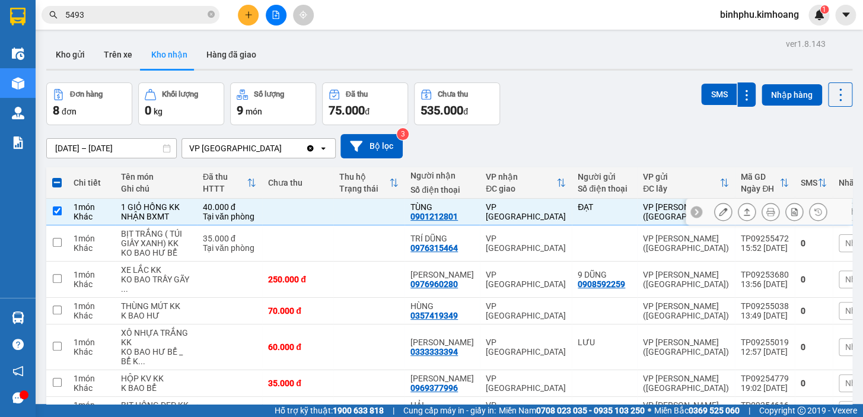
drag, startPoint x: 283, startPoint y: 211, endPoint x: 333, endPoint y: 168, distance: 65.2
click at [284, 211] on td at bounding box center [297, 212] width 71 height 27
checkbox input "false"
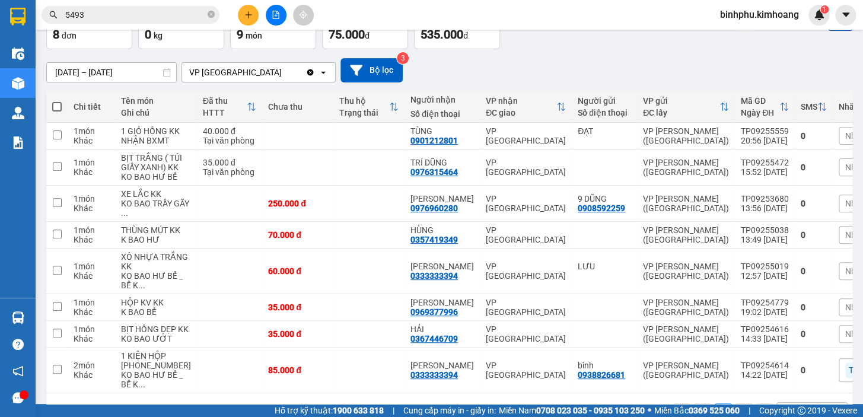
scroll to position [130, 0]
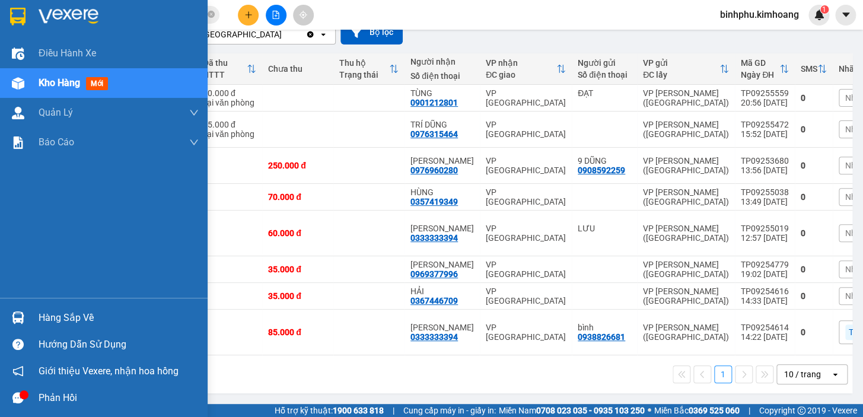
click at [59, 310] on div "Hàng sắp về" at bounding box center [119, 318] width 160 height 18
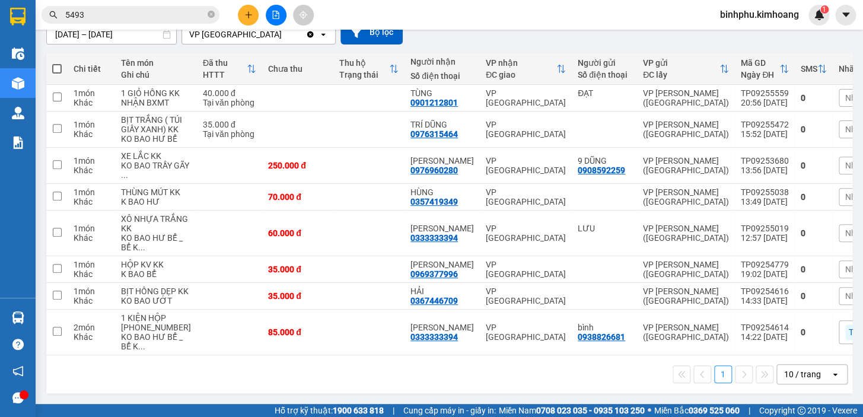
click at [36, 247] on section "Kết quả tìm kiếm ( 139 ) Bộ lọc Mã ĐH Trạng thái Món hàng Thu hộ Tổng cước Chưa…" at bounding box center [431, 208] width 863 height 417
click at [742, 133] on icon at bounding box center [746, 129] width 8 height 8
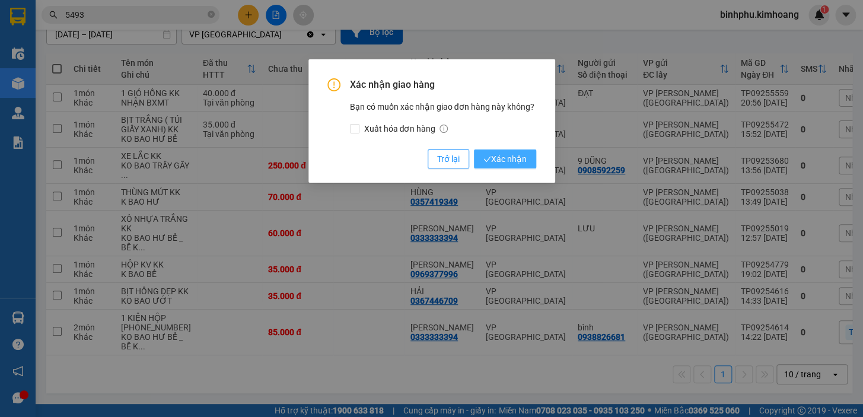
click at [501, 155] on span "Xác nhận" at bounding box center [504, 158] width 43 height 13
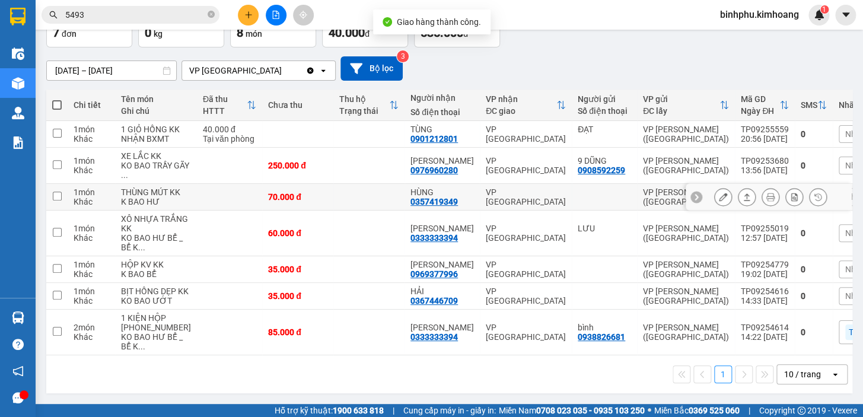
scroll to position [129, 0]
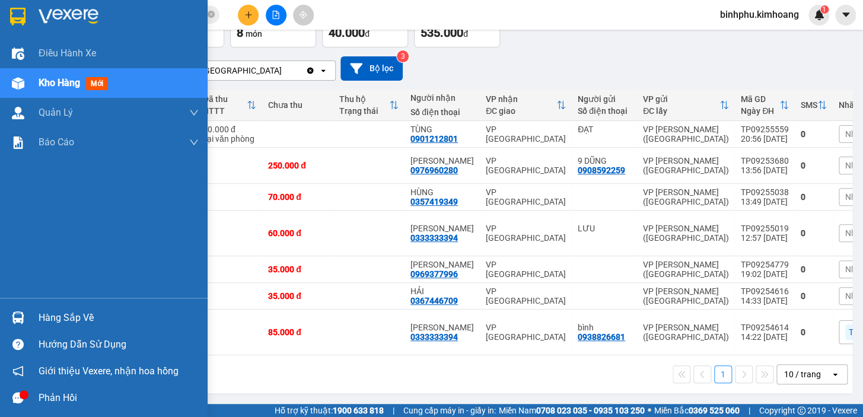
click at [22, 310] on div at bounding box center [18, 317] width 21 height 21
click at [13, 235] on div "Điều hành xe Kho hàng mới Quản [PERSON_NAME] lý chuyến Quản lý khách hàng mới B…" at bounding box center [104, 208] width 208 height 417
click at [34, 317] on div "Hàng sắp về" at bounding box center [104, 317] width 208 height 27
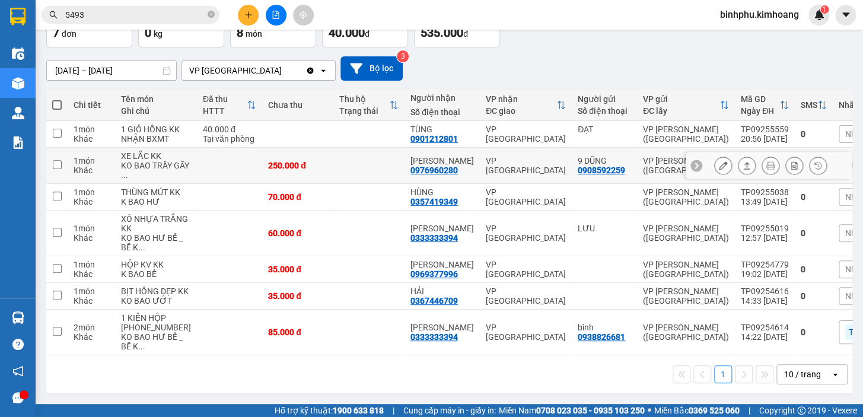
click at [281, 124] on section "Kết quả tìm kiếm ( 139 ) Bộ lọc Mã ĐH Trạng thái Món hàng Thu hộ Tổng cước Chưa…" at bounding box center [431, 208] width 863 height 417
